Goal: Information Seeking & Learning: Learn about a topic

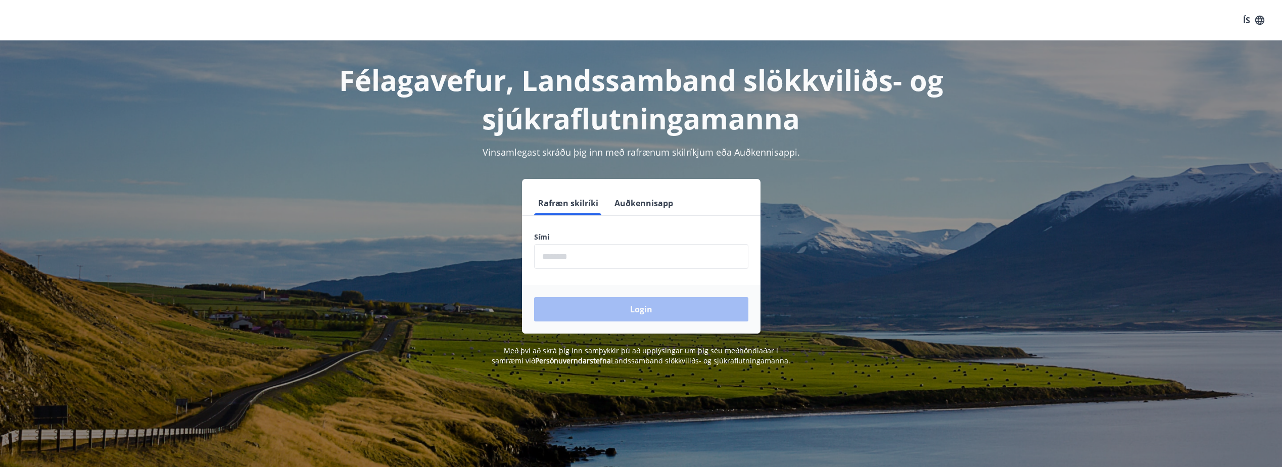
click at [558, 252] on input "phone" at bounding box center [641, 256] width 214 height 25
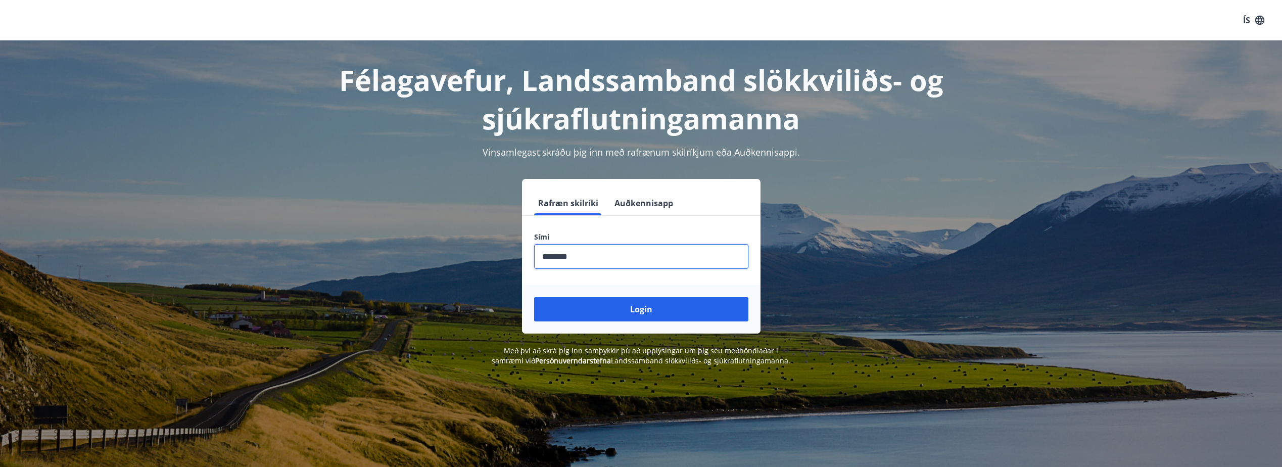
type input "********"
click at [534, 297] on button "Login" at bounding box center [641, 309] width 214 height 24
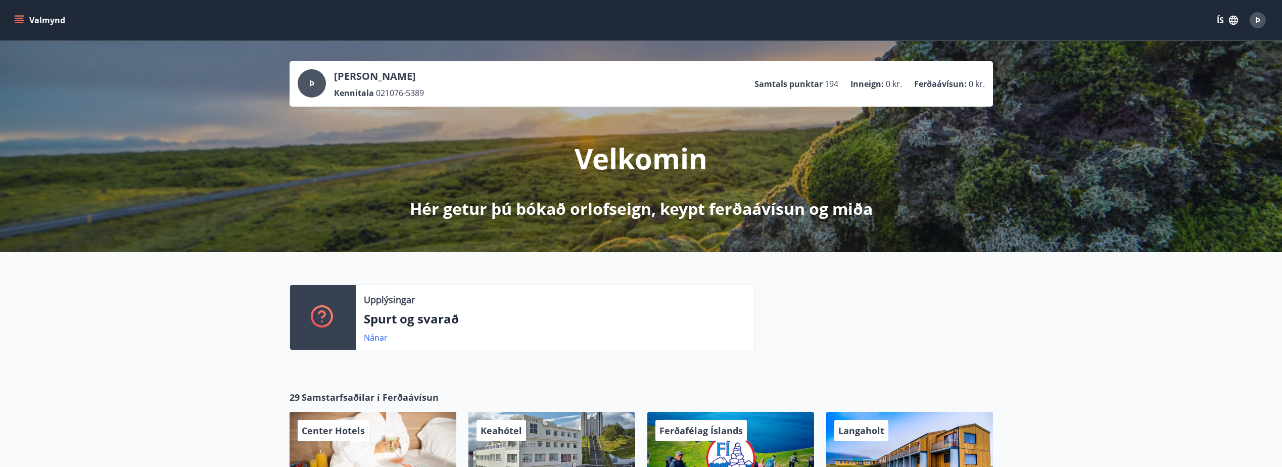
click at [20, 19] on icon "menu" at bounding box center [19, 18] width 9 height 1
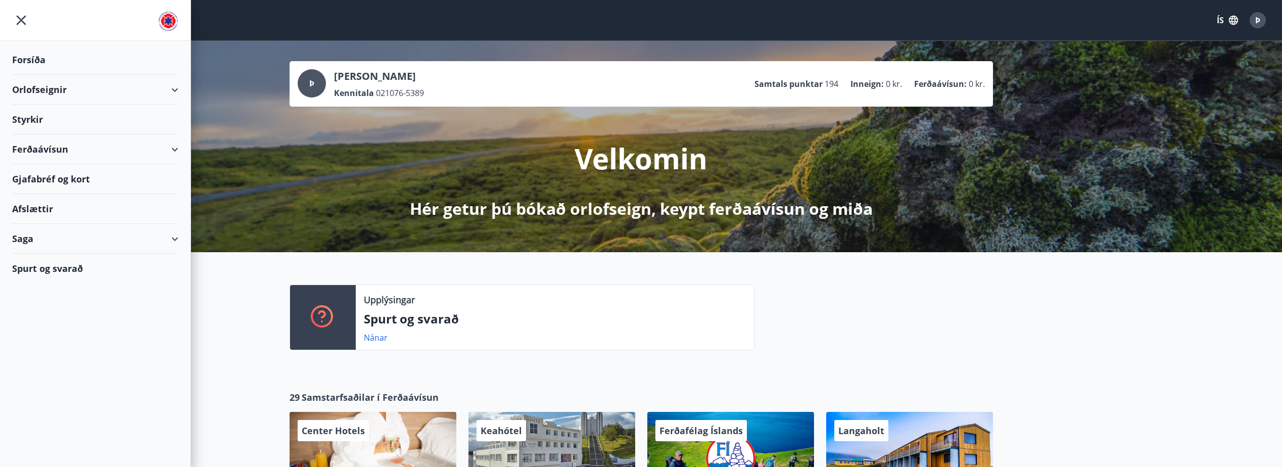
click at [173, 84] on div "Orlofseignir" at bounding box center [95, 90] width 166 height 30
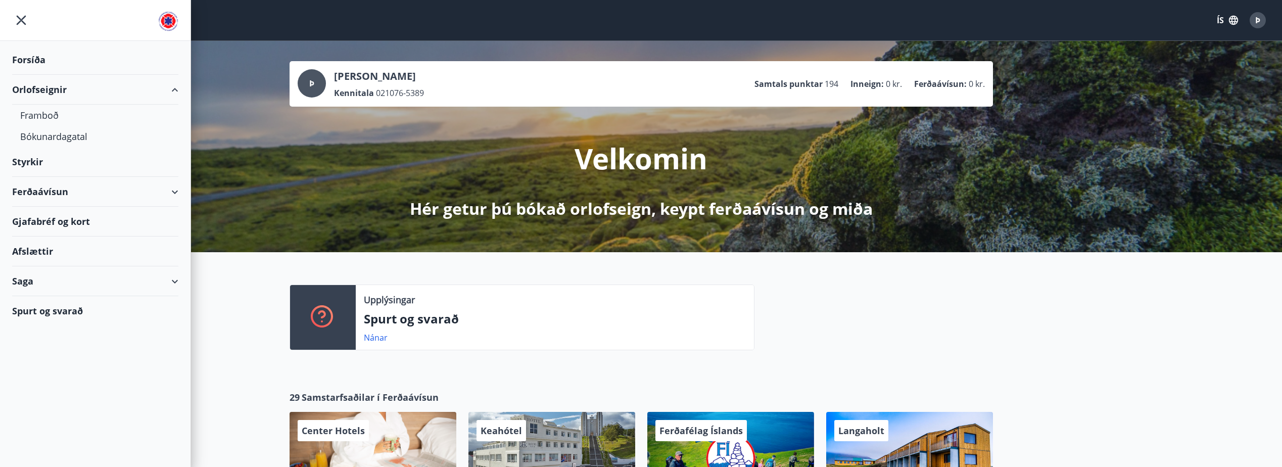
click at [173, 84] on div "Orlofseignir" at bounding box center [95, 90] width 166 height 30
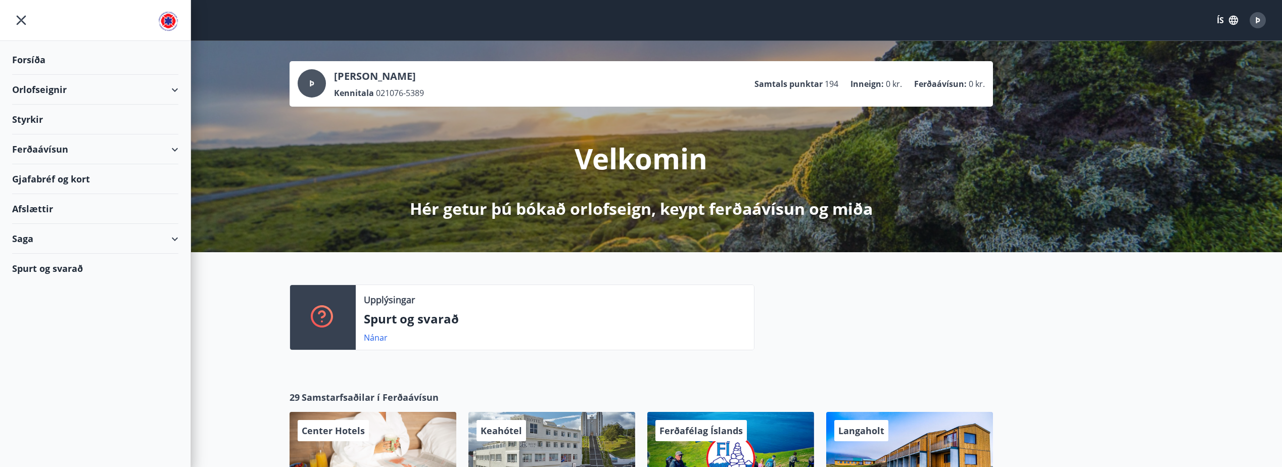
click at [130, 75] on div "Styrkir" at bounding box center [95, 60] width 166 height 30
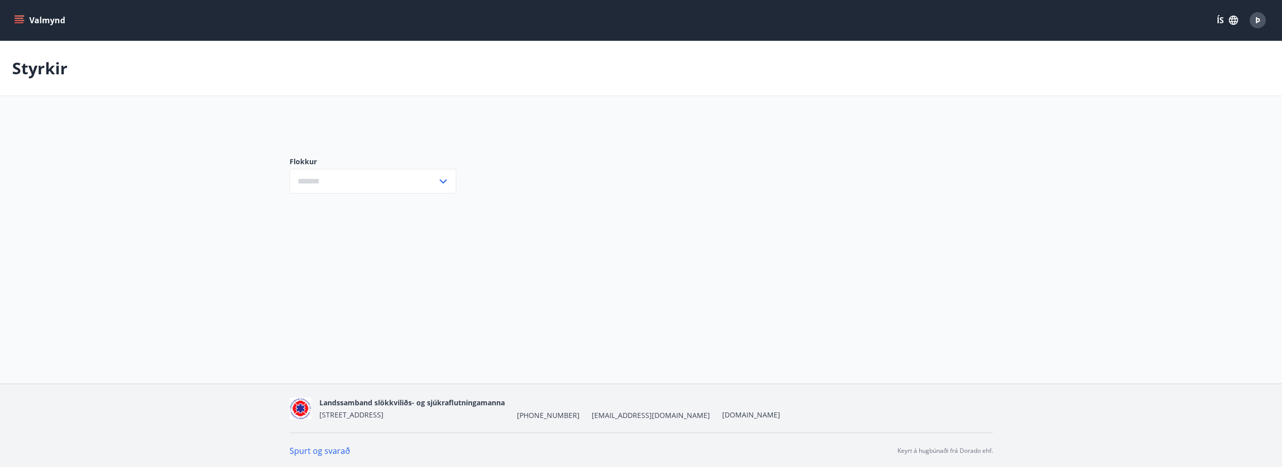
type input "***"
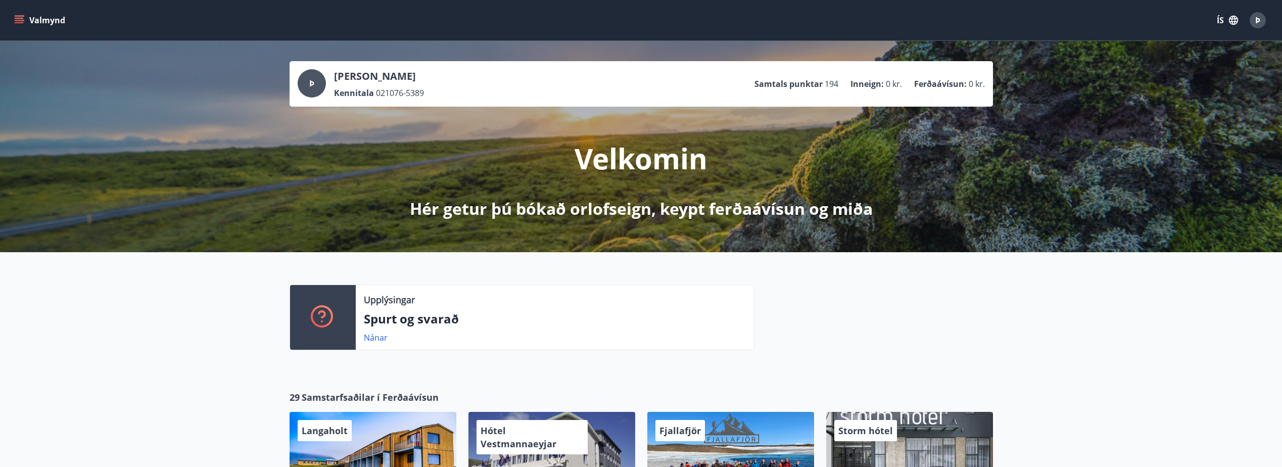
click at [21, 22] on icon "menu" at bounding box center [19, 20] width 10 height 10
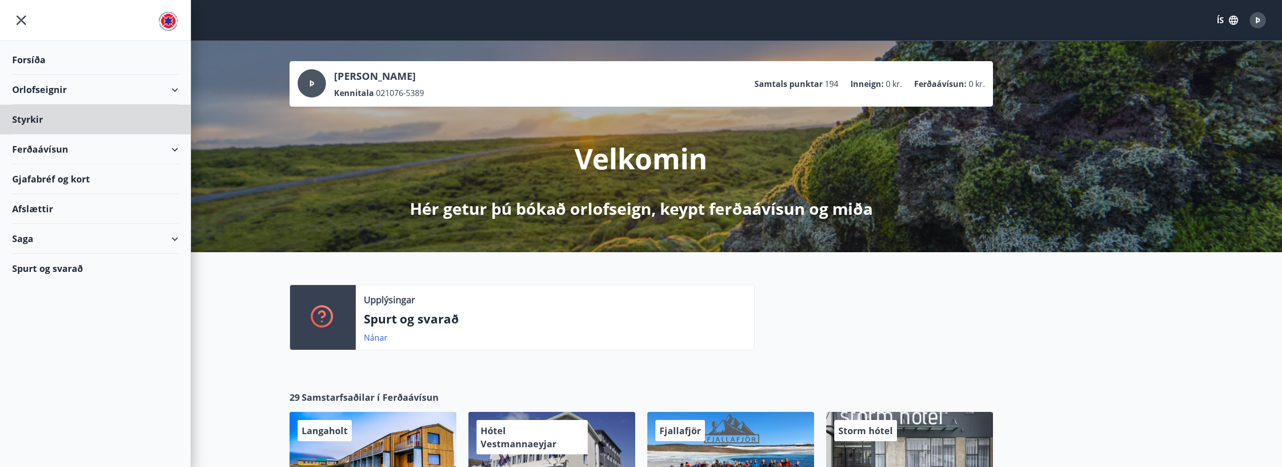
click at [21, 59] on div "Forsíða" at bounding box center [95, 60] width 166 height 30
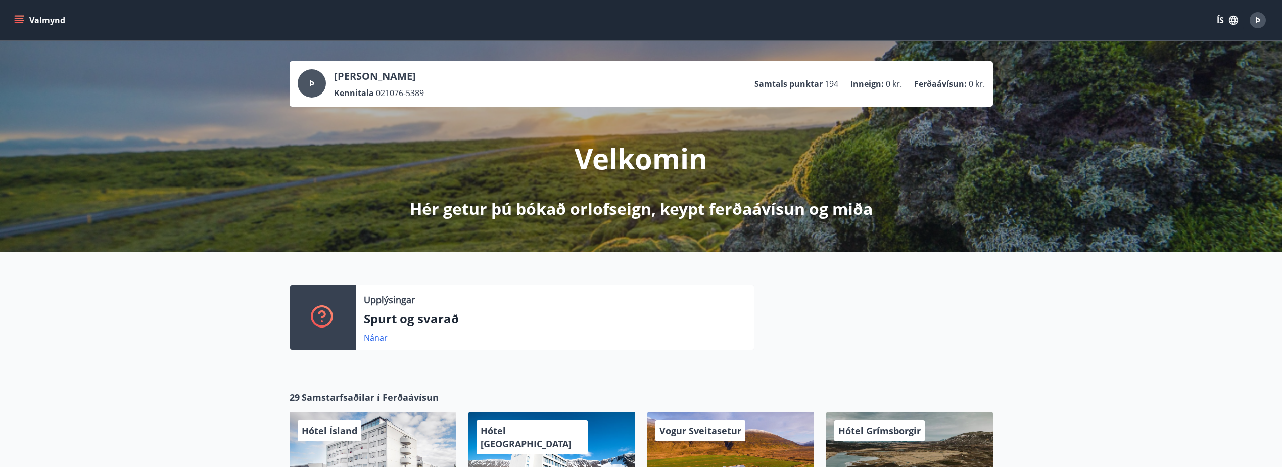
click at [16, 15] on button "Valmynd" at bounding box center [40, 20] width 57 height 18
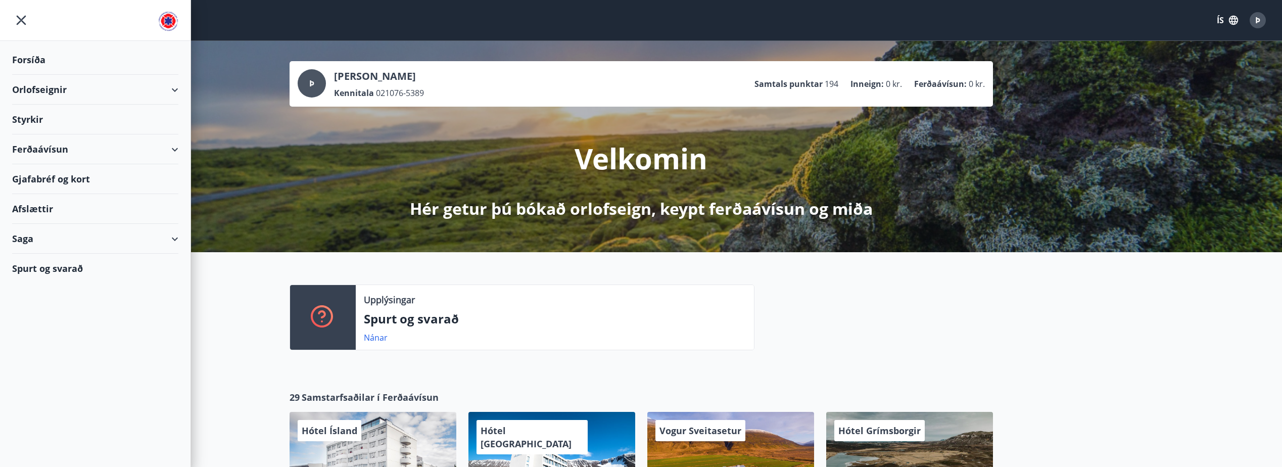
click at [79, 271] on div "Spurt og svarað" at bounding box center [95, 268] width 166 height 29
